Goal: Find specific page/section: Find specific page/section

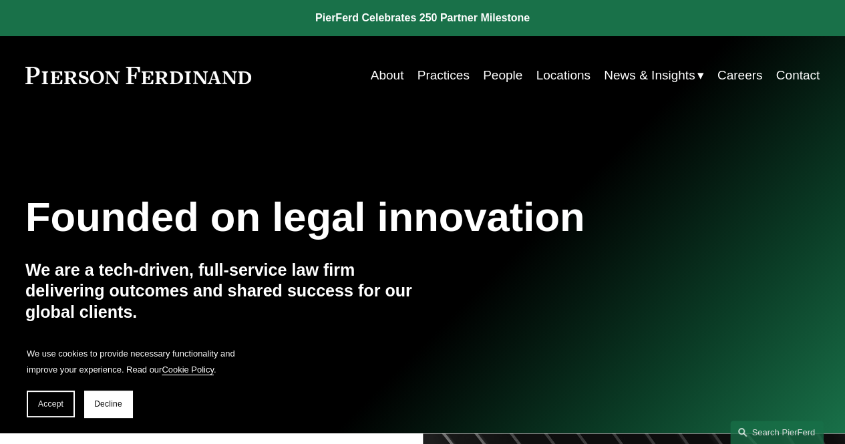
click at [498, 77] on link "People" at bounding box center [502, 75] width 39 height 25
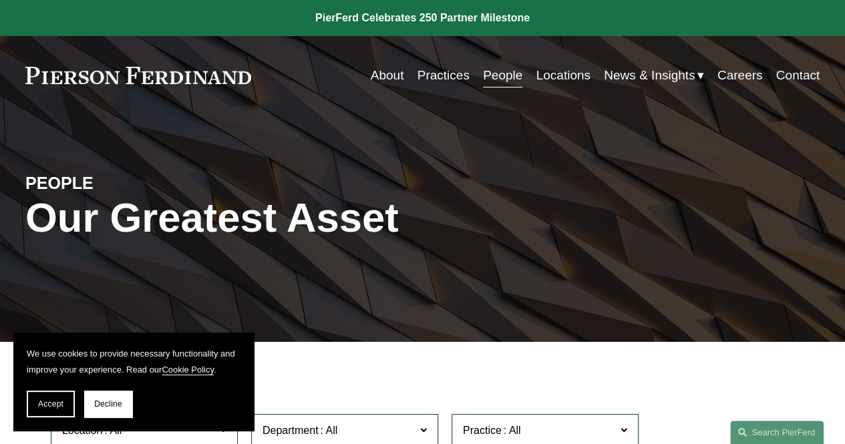
click at [49, 418] on section "We use cookies to provide necessary functionality and improve your experience. …" at bounding box center [133, 382] width 241 height 98
click at [46, 408] on span "Accept" at bounding box center [50, 404] width 25 height 9
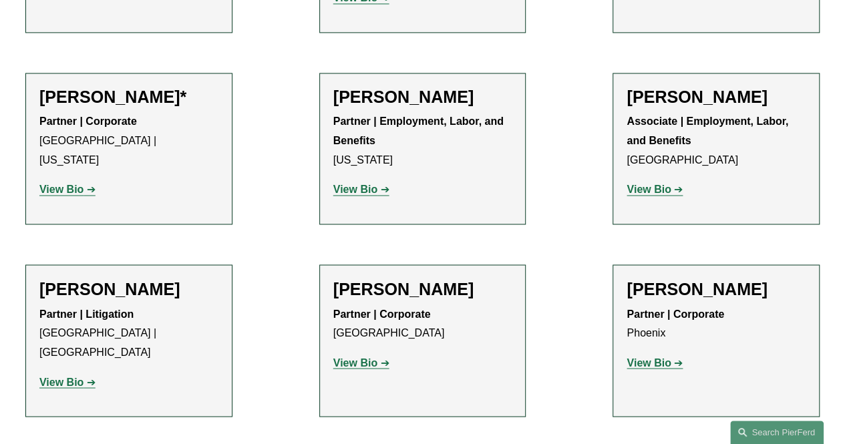
scroll to position [6087, 0]
